Goal: Task Accomplishment & Management: Manage account settings

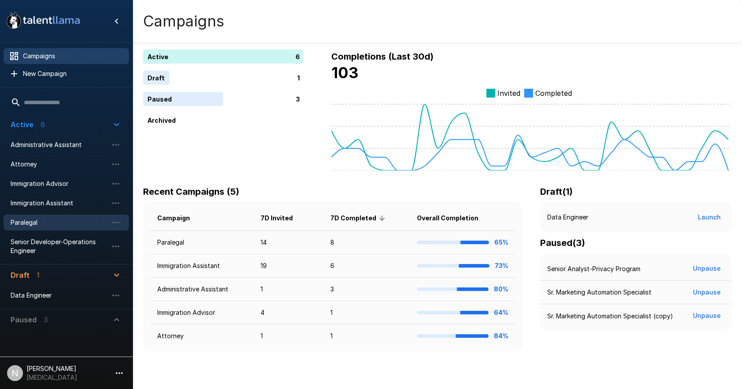
click at [29, 223] on span "Paralegal" at bounding box center [59, 222] width 97 height 9
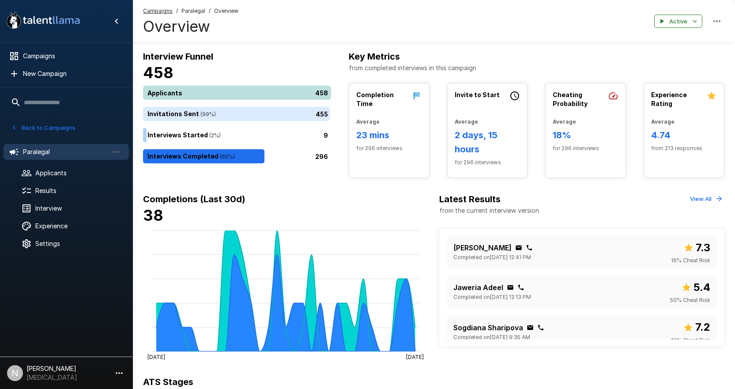
click at [198, 92] on div "458" at bounding box center [239, 93] width 192 height 14
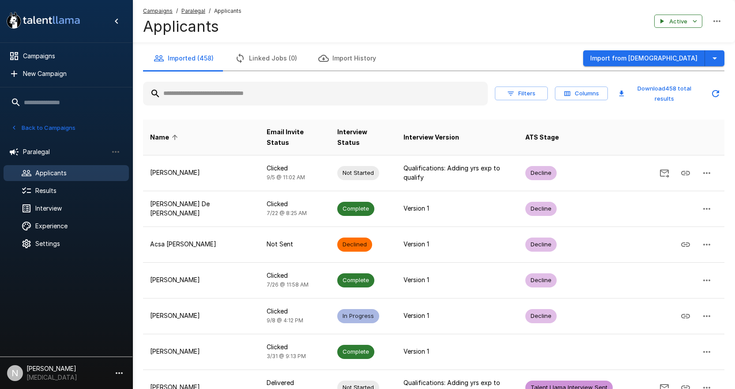
click at [233, 98] on input "text" at bounding box center [315, 94] width 345 height 16
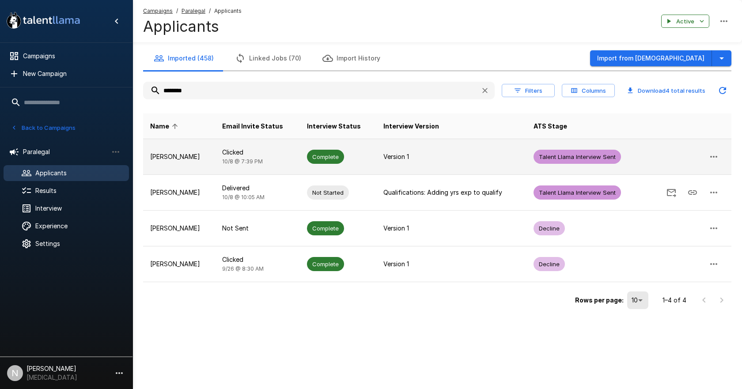
type input "********"
click at [180, 156] on p "Jennifer Mokwenye" at bounding box center [179, 156] width 58 height 9
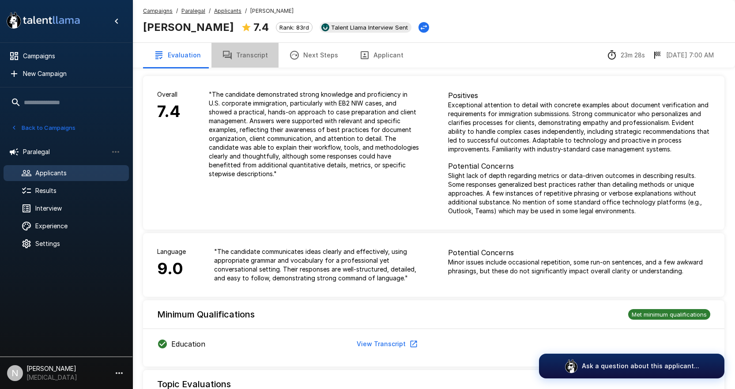
click at [252, 58] on button "Transcript" at bounding box center [244, 55] width 67 height 25
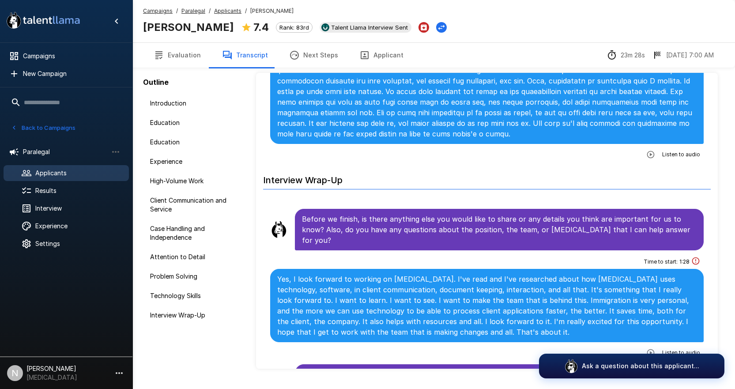
scroll to position [46, 0]
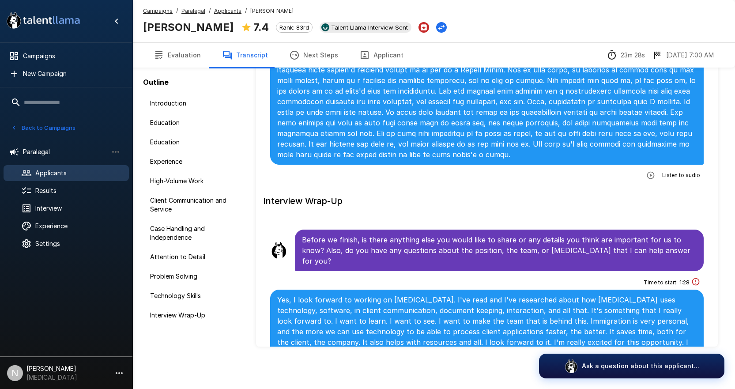
scroll to position [2399, 0]
